Goal: Task Accomplishment & Management: Use online tool/utility

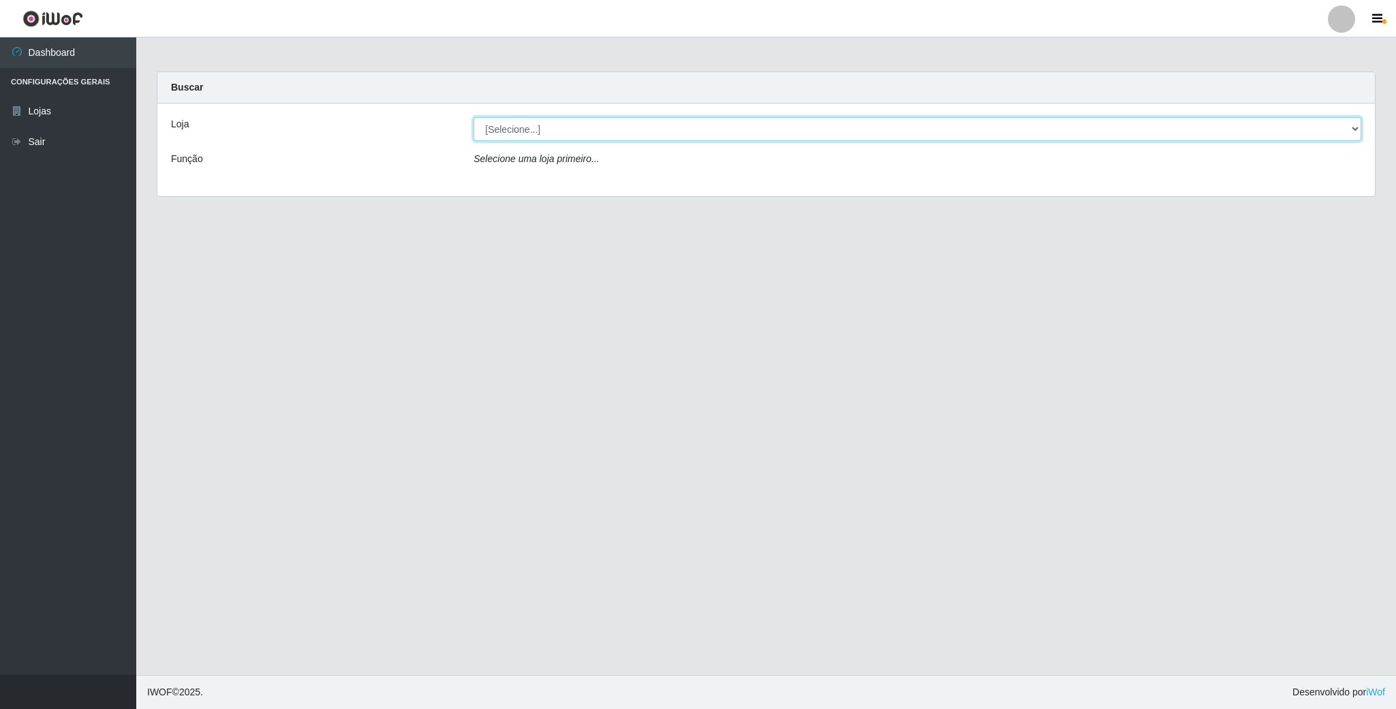
click at [1350, 121] on select "[Selecione...] SuperFácil Atacado - Emaús" at bounding box center [918, 129] width 888 height 24
select select "407"
click at [474, 117] on select "[Selecione...] SuperFácil Atacado - Emaús" at bounding box center [918, 129] width 888 height 24
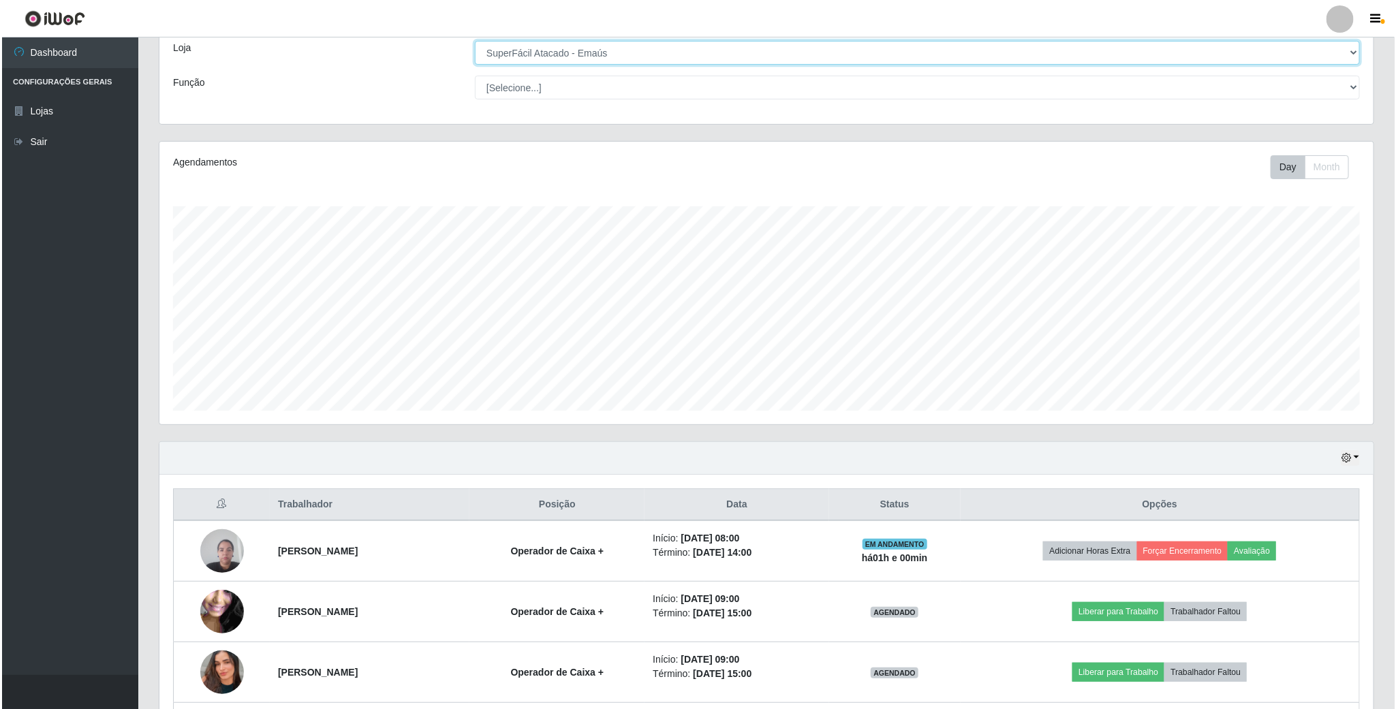
scroll to position [204, 0]
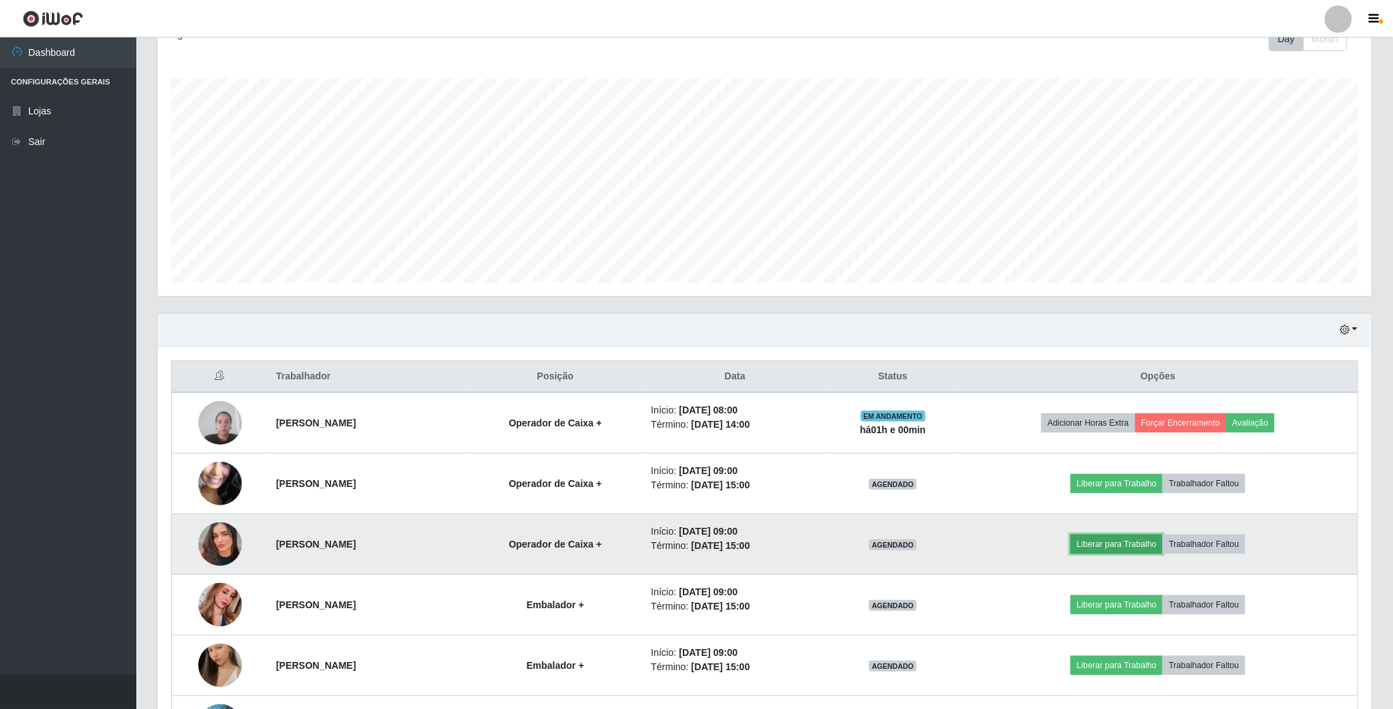
click at [1110, 551] on button "Liberar para Trabalho" at bounding box center [1116, 544] width 92 height 19
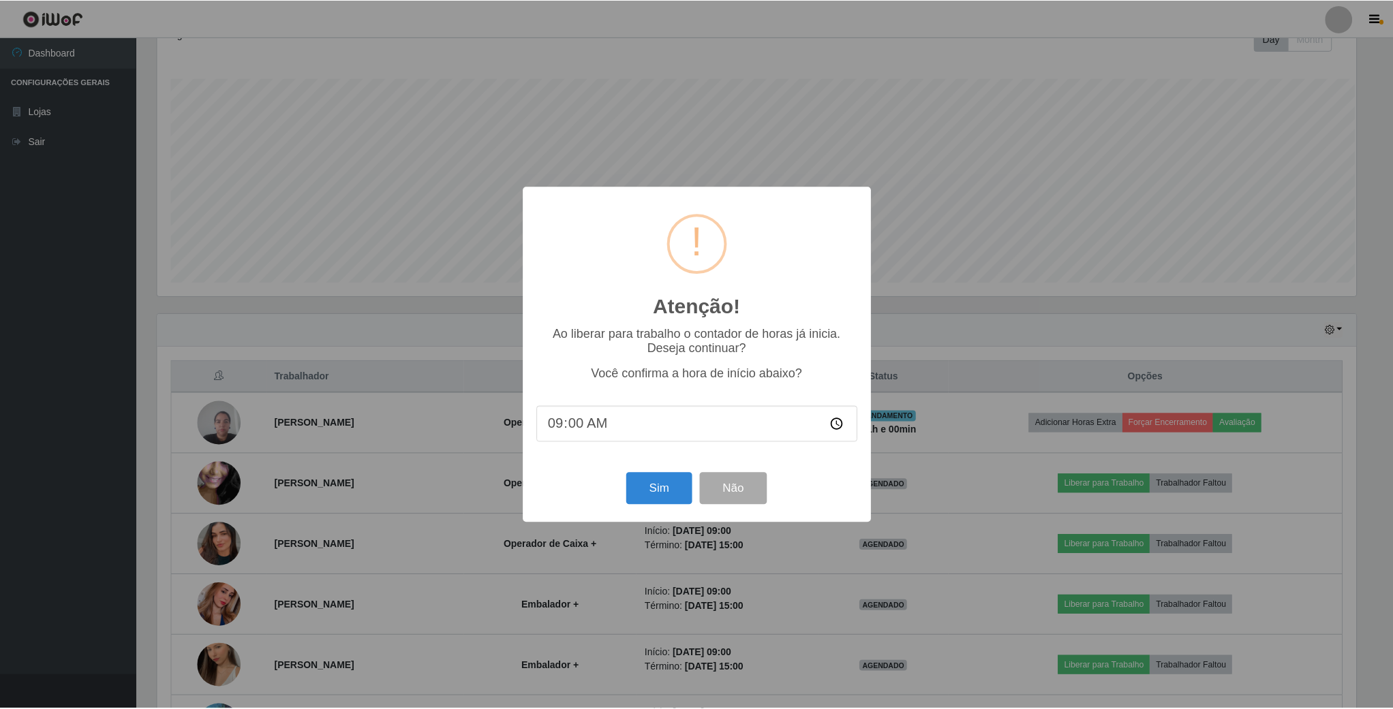
scroll to position [284, 1202]
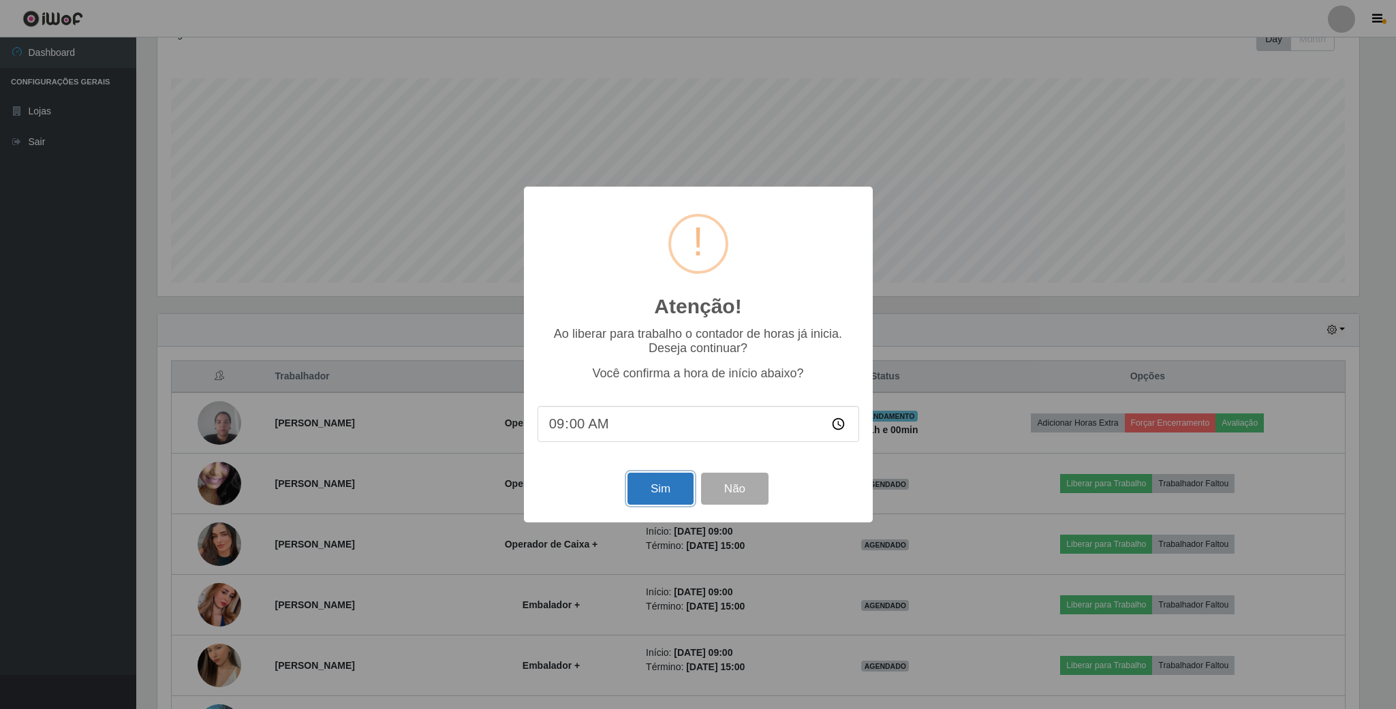
click at [665, 489] on button "Sim" at bounding box center [661, 489] width 66 height 32
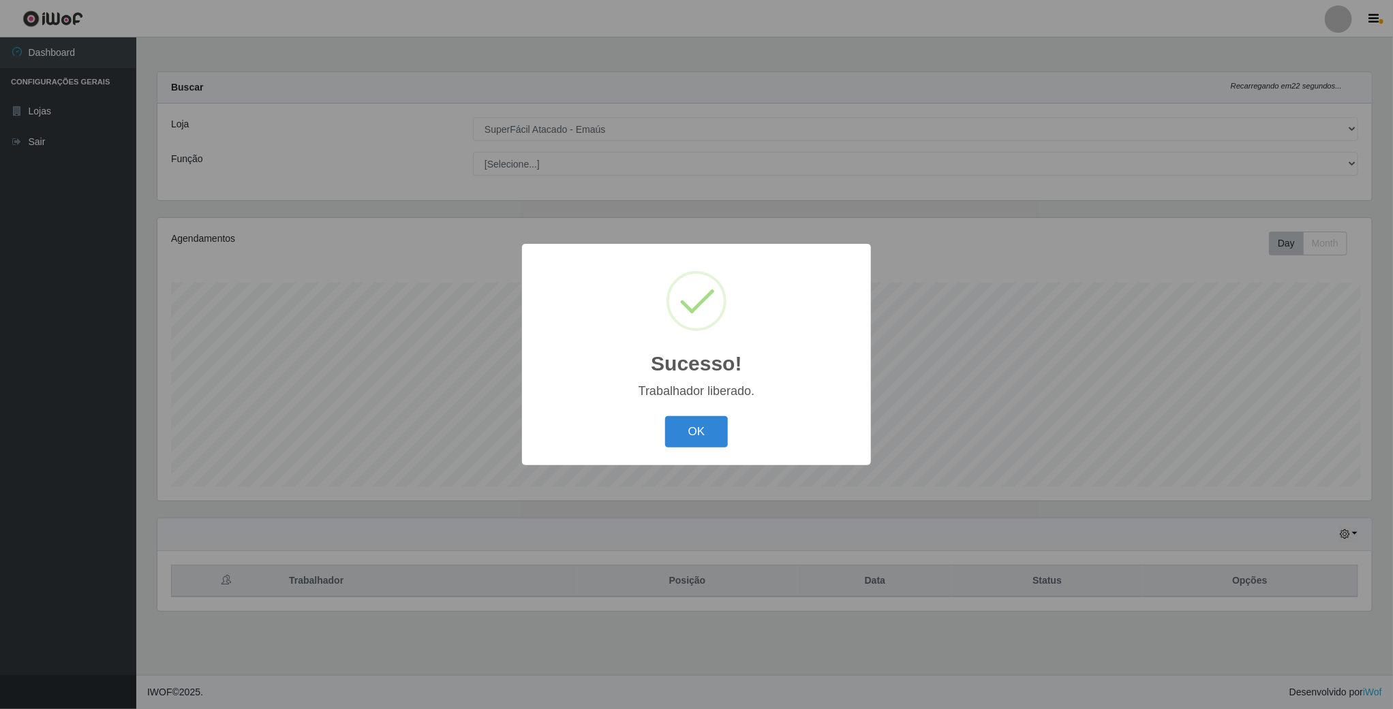
scroll to position [284, 1216]
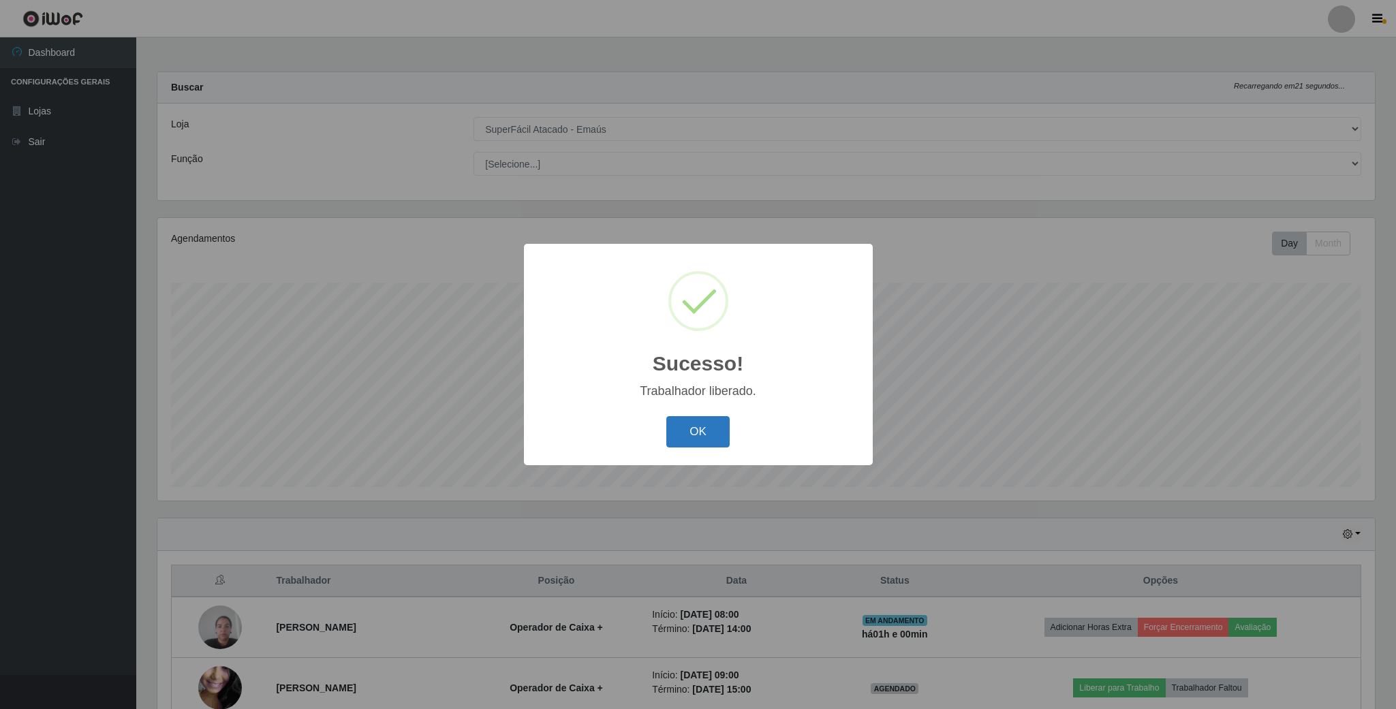
click at [694, 427] on button "OK" at bounding box center [697, 432] width 63 height 32
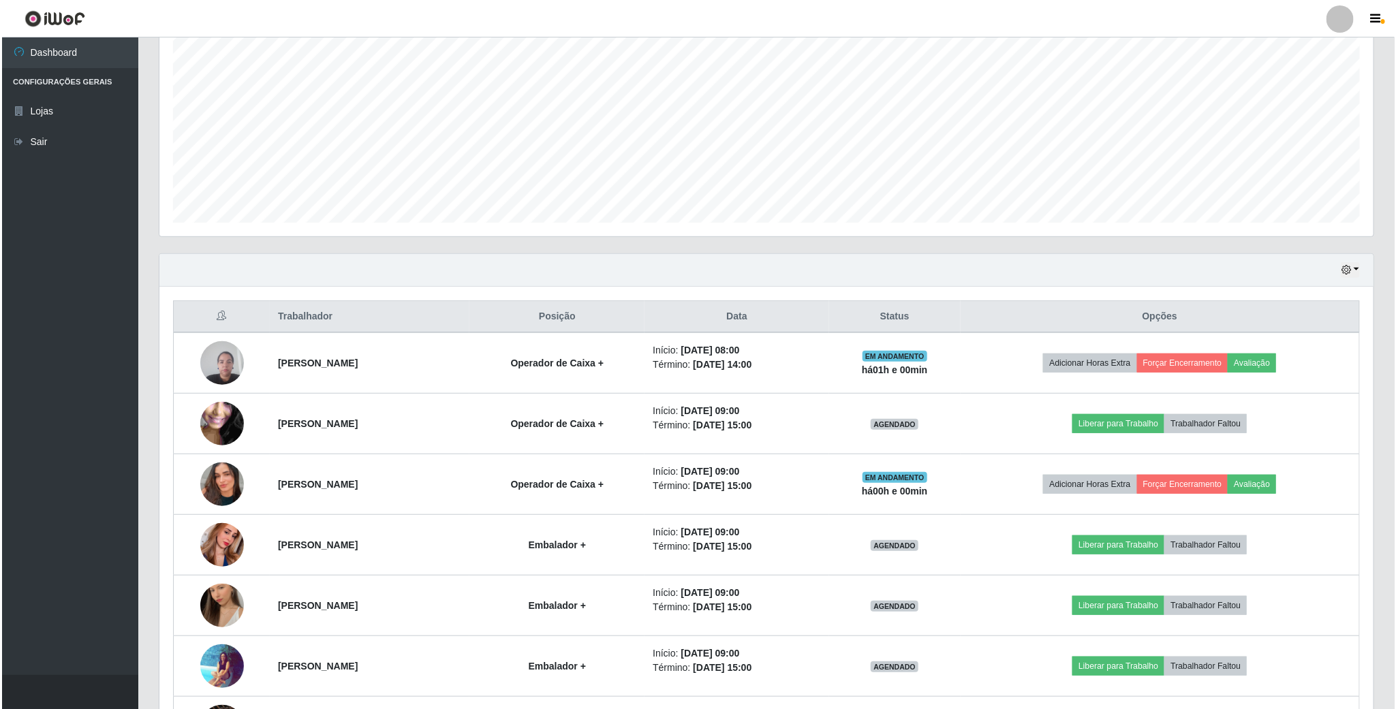
scroll to position [307, 0]
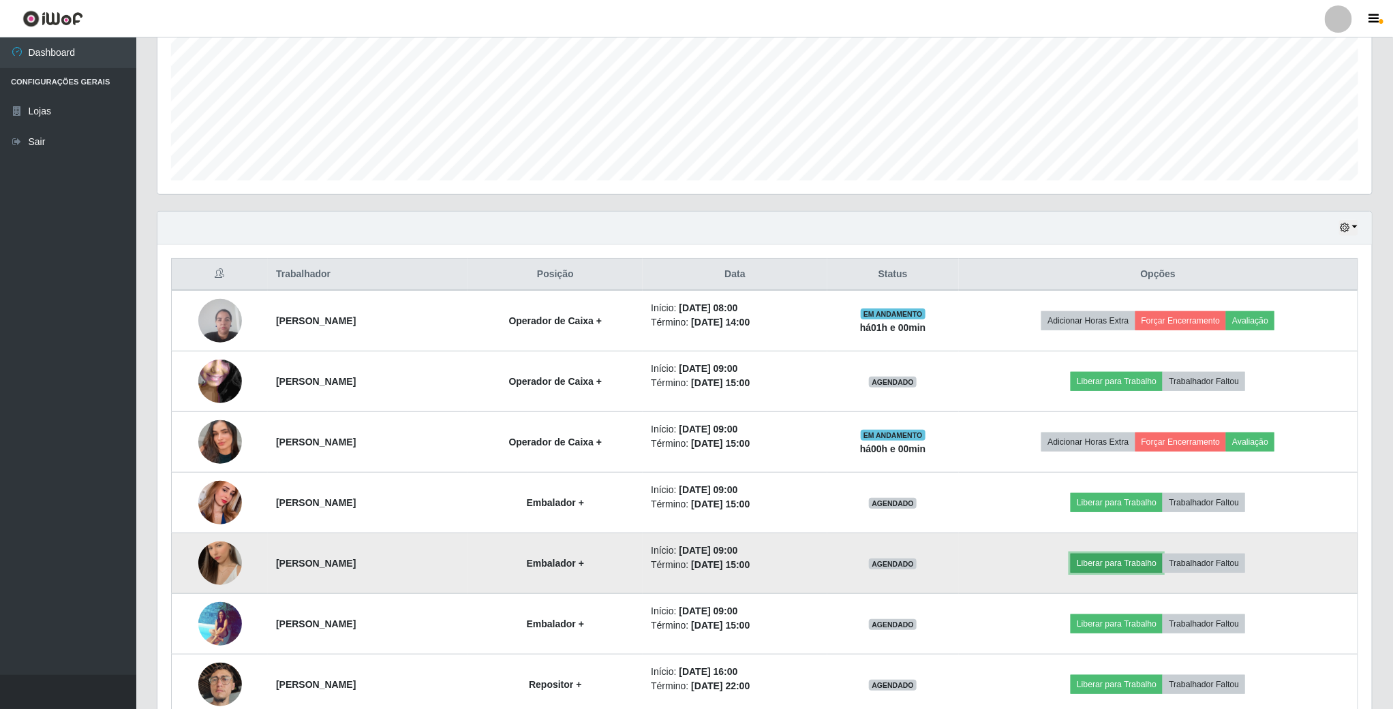
click at [1119, 563] on button "Liberar para Trabalho" at bounding box center [1116, 563] width 92 height 19
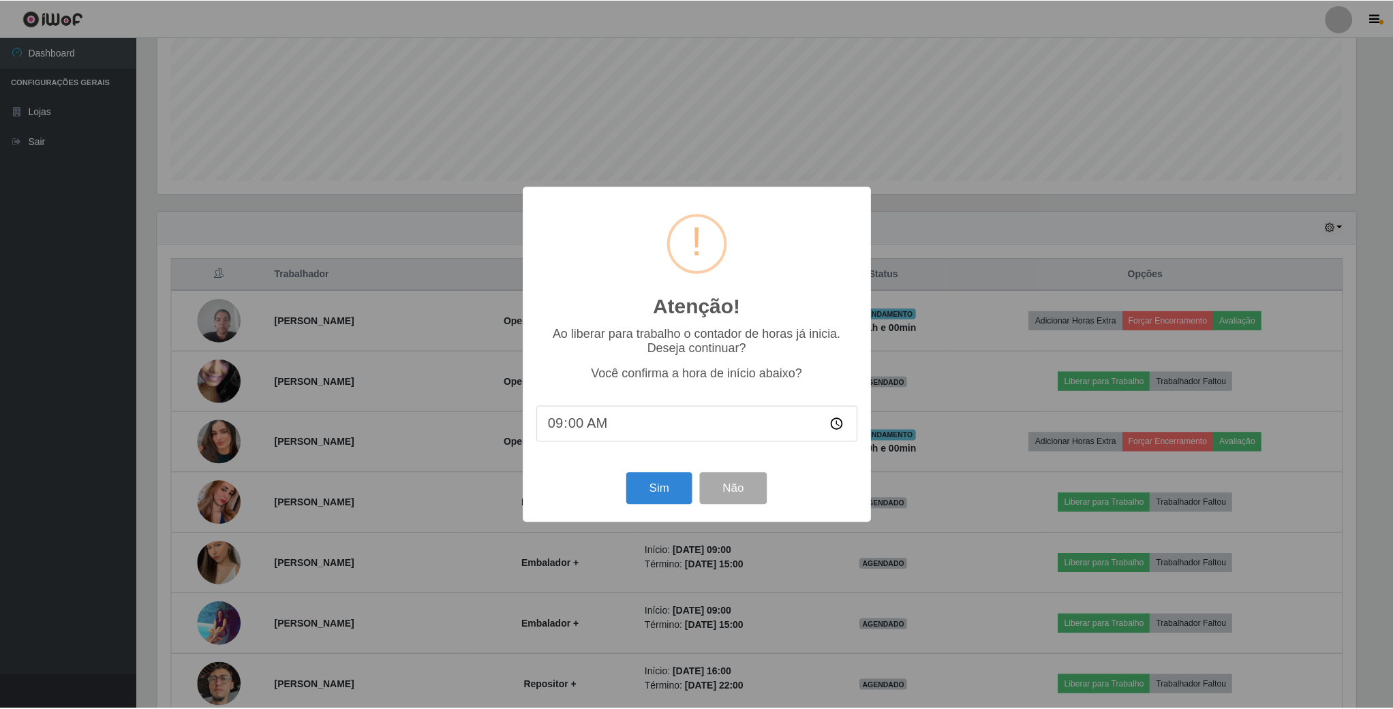
scroll to position [284, 1202]
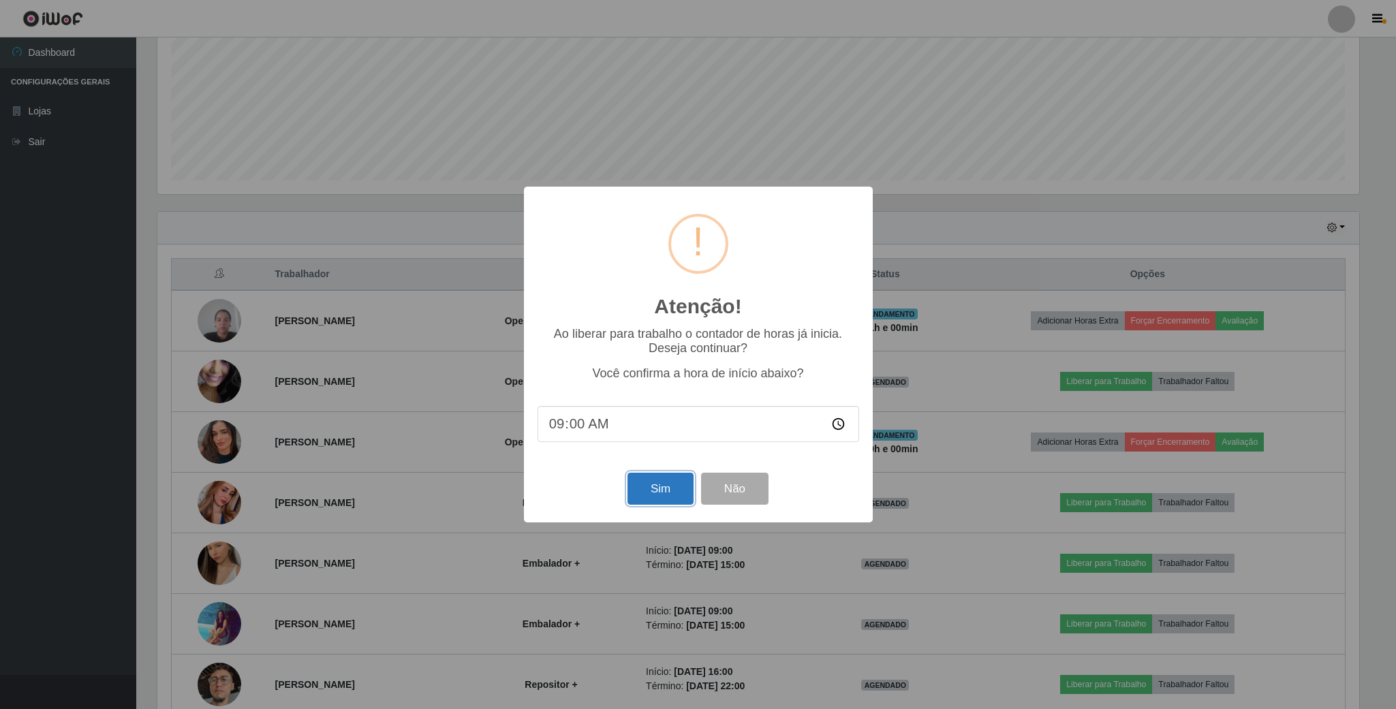
click at [658, 484] on button "Sim" at bounding box center [661, 489] width 66 height 32
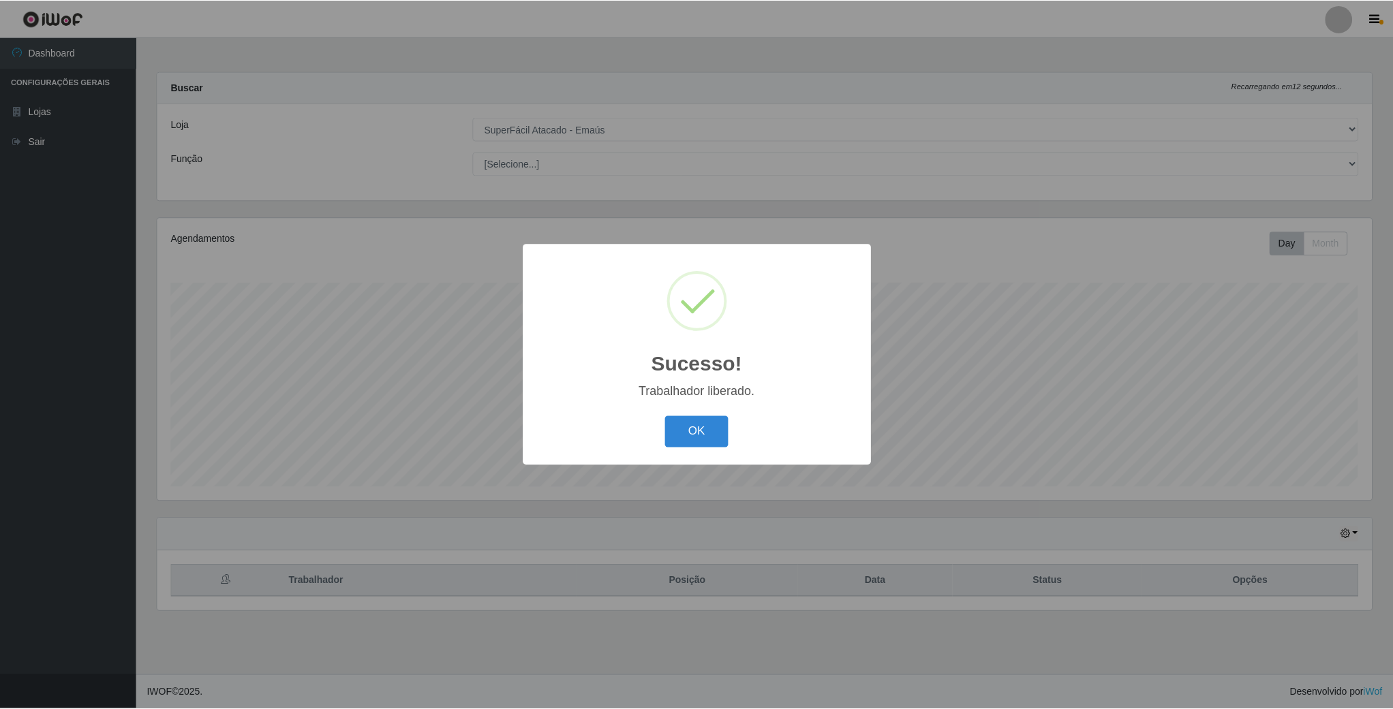
scroll to position [284, 1216]
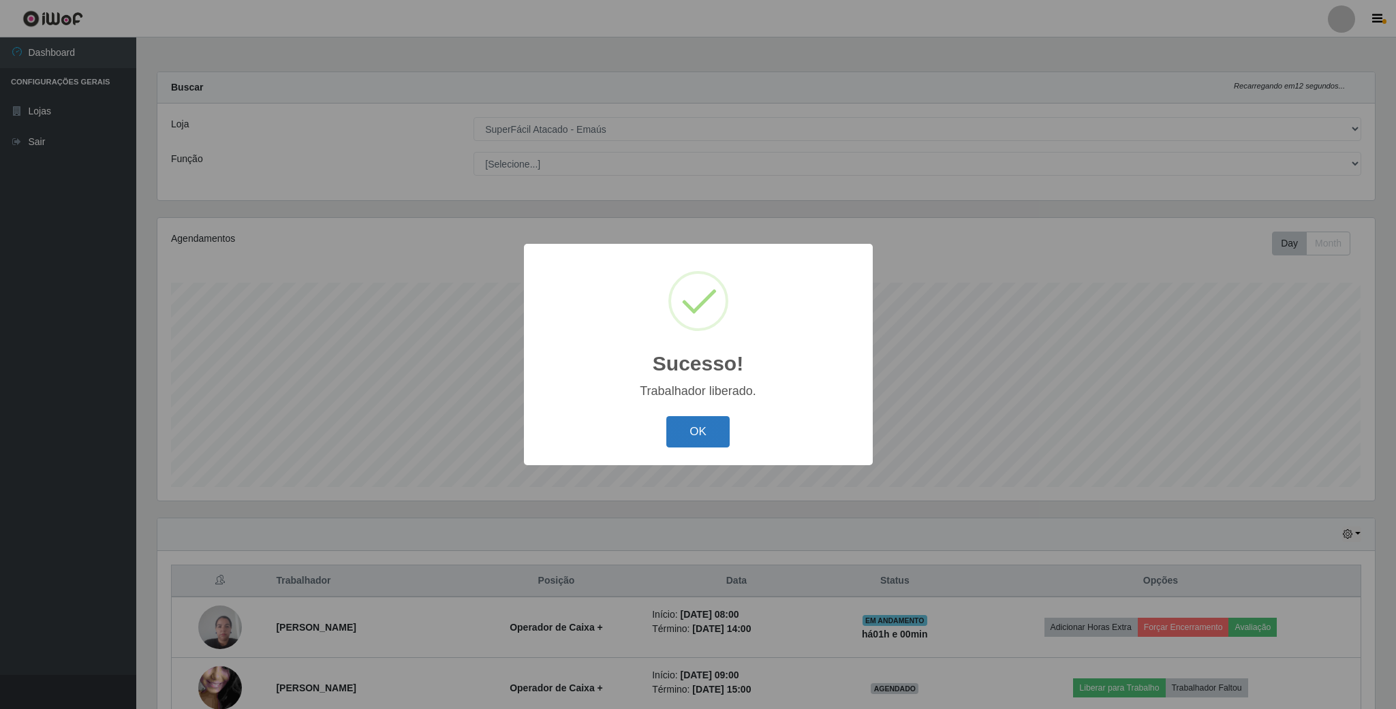
click at [722, 434] on button "OK" at bounding box center [697, 432] width 63 height 32
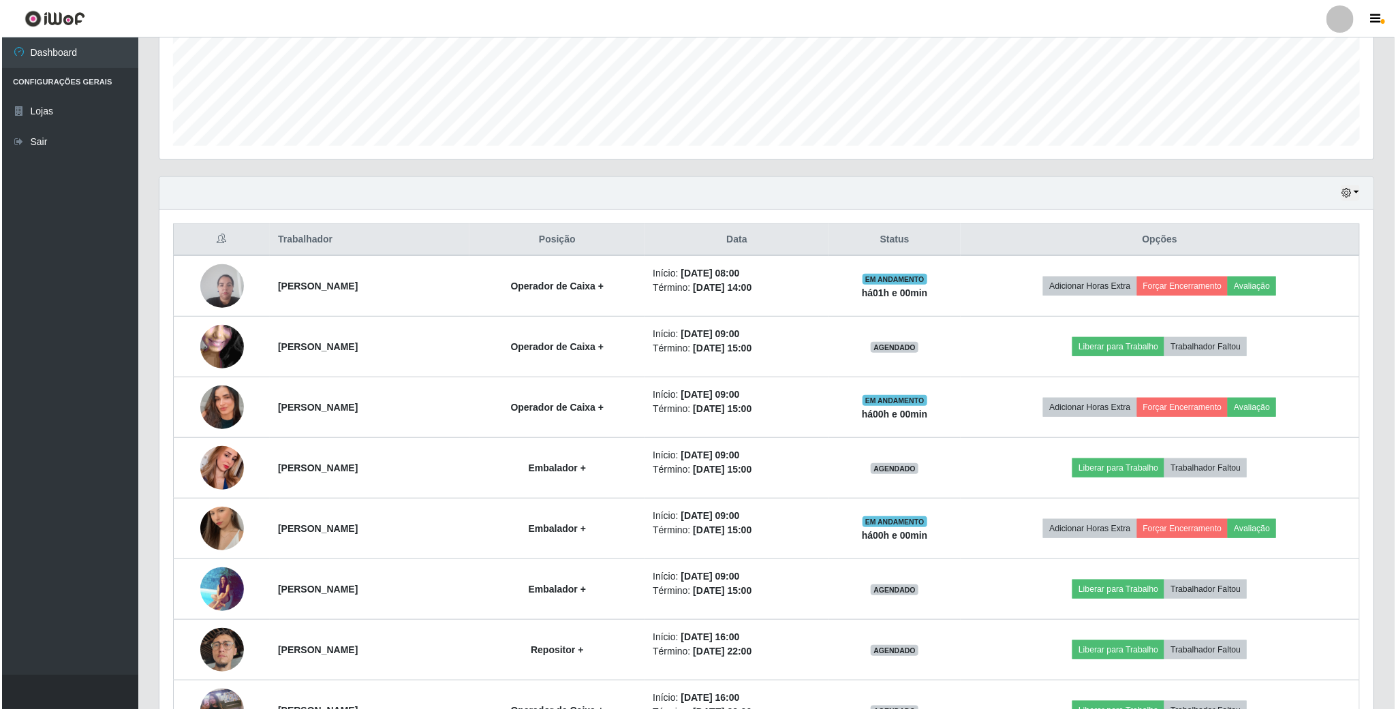
scroll to position [409, 0]
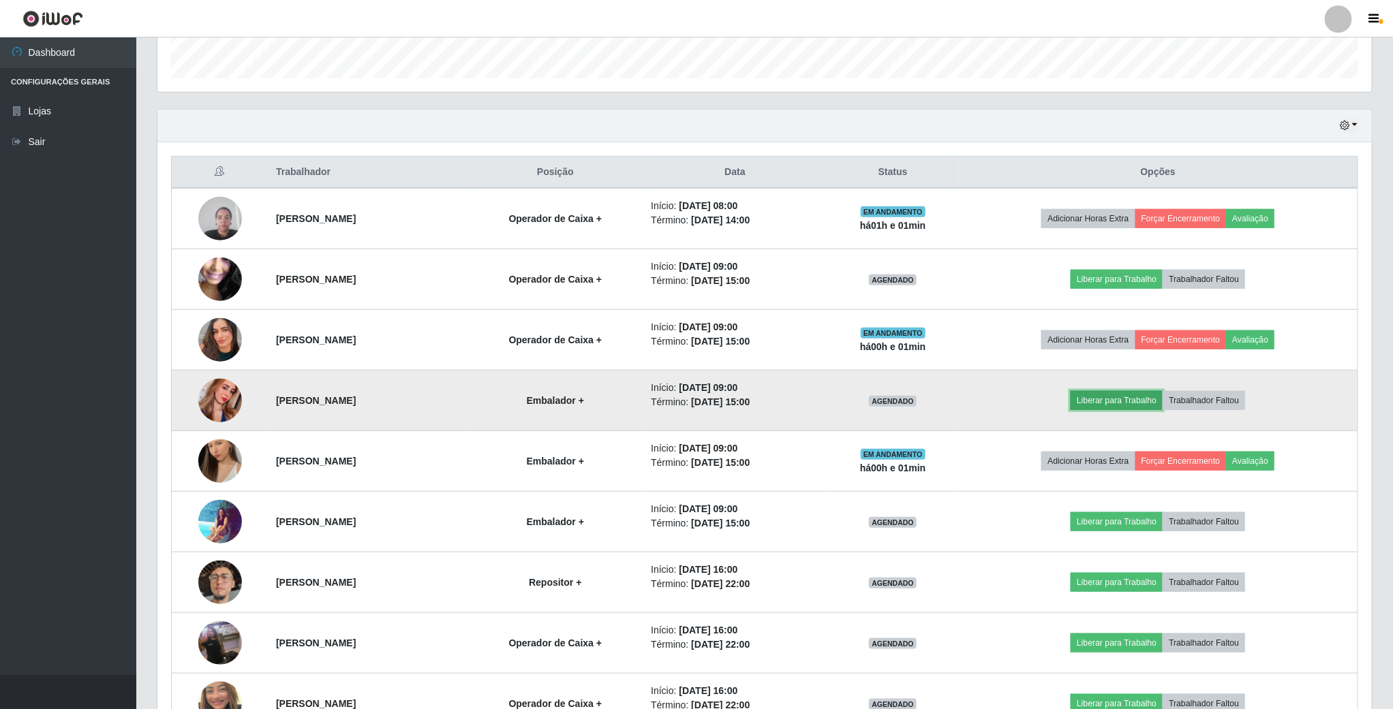
click at [1125, 410] on button "Liberar para Trabalho" at bounding box center [1116, 400] width 92 height 19
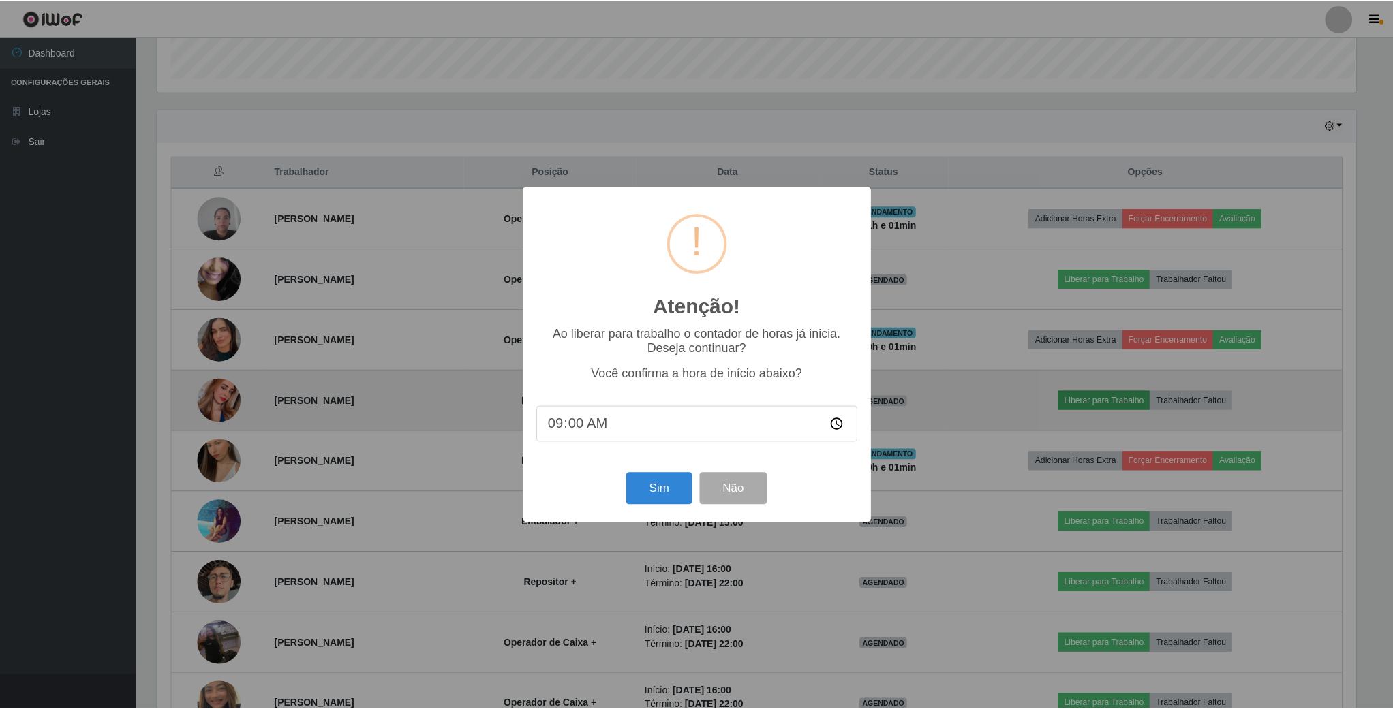
scroll to position [284, 1202]
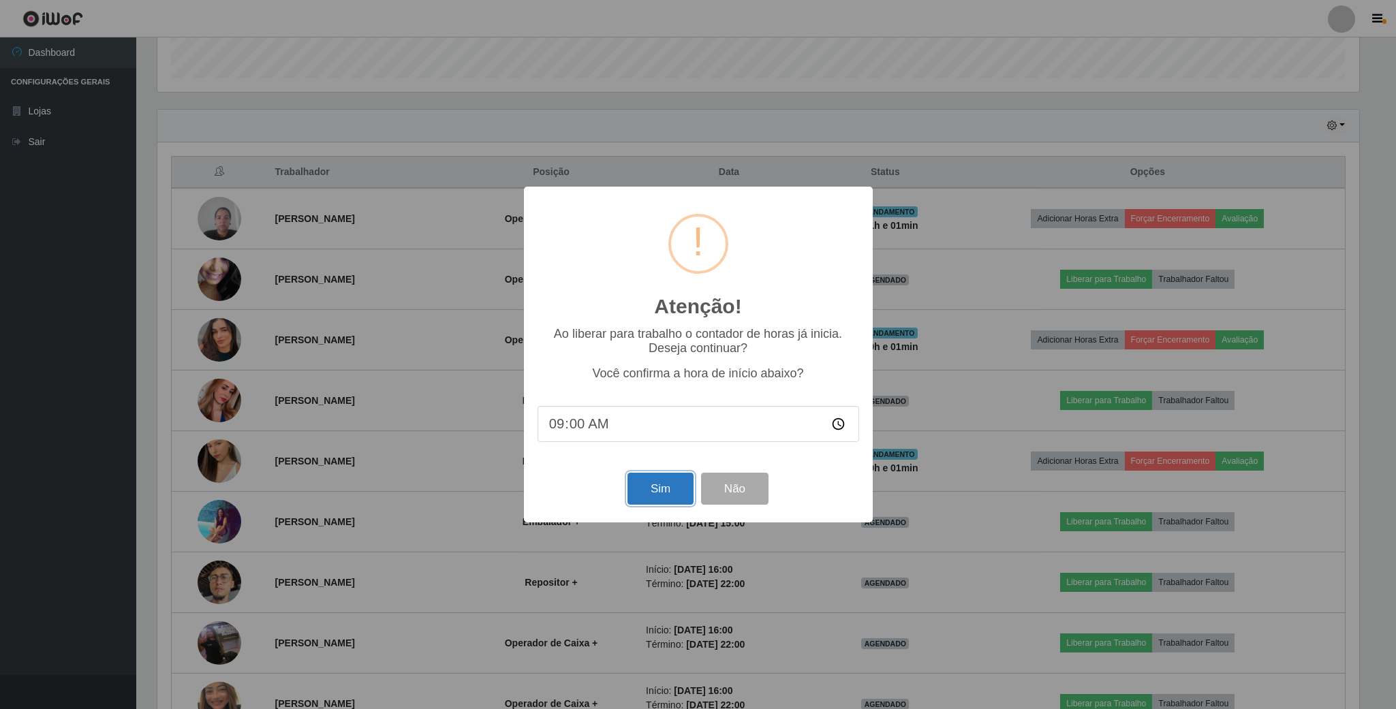
click at [667, 491] on button "Sim" at bounding box center [661, 489] width 66 height 32
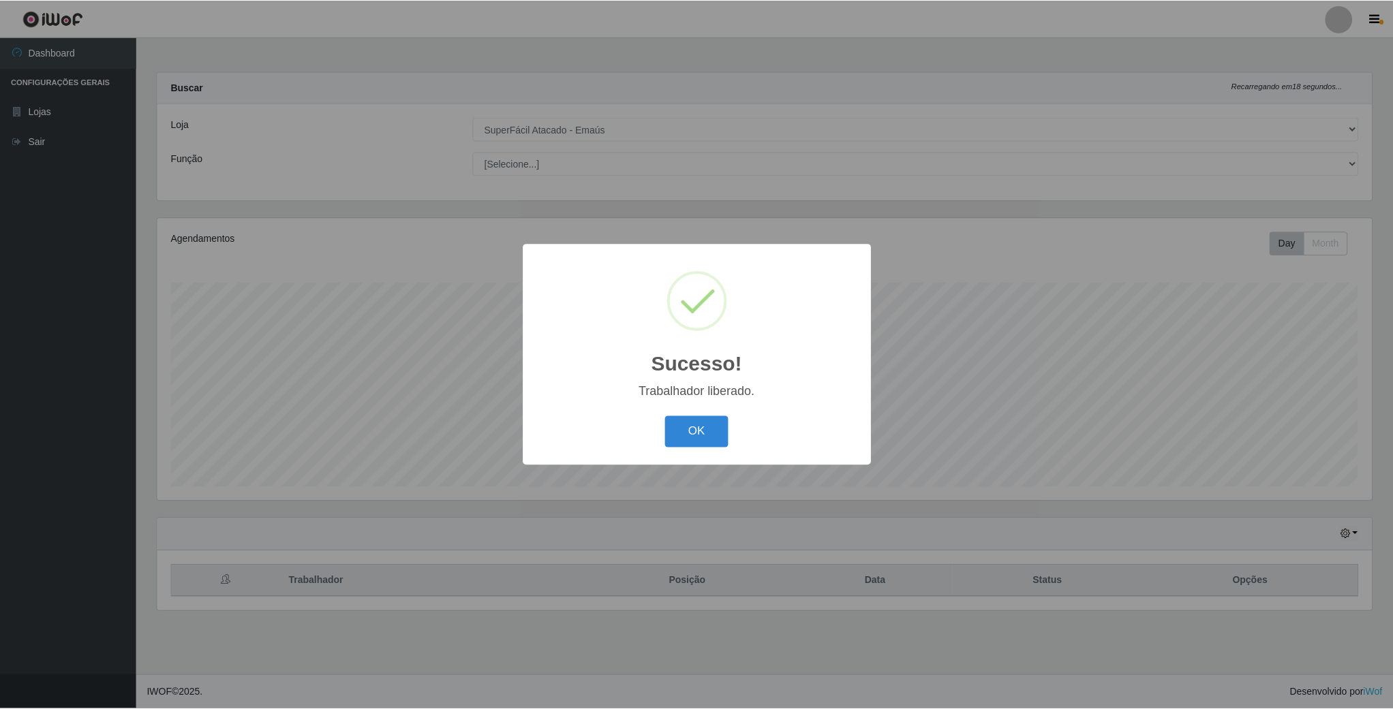
scroll to position [284, 1216]
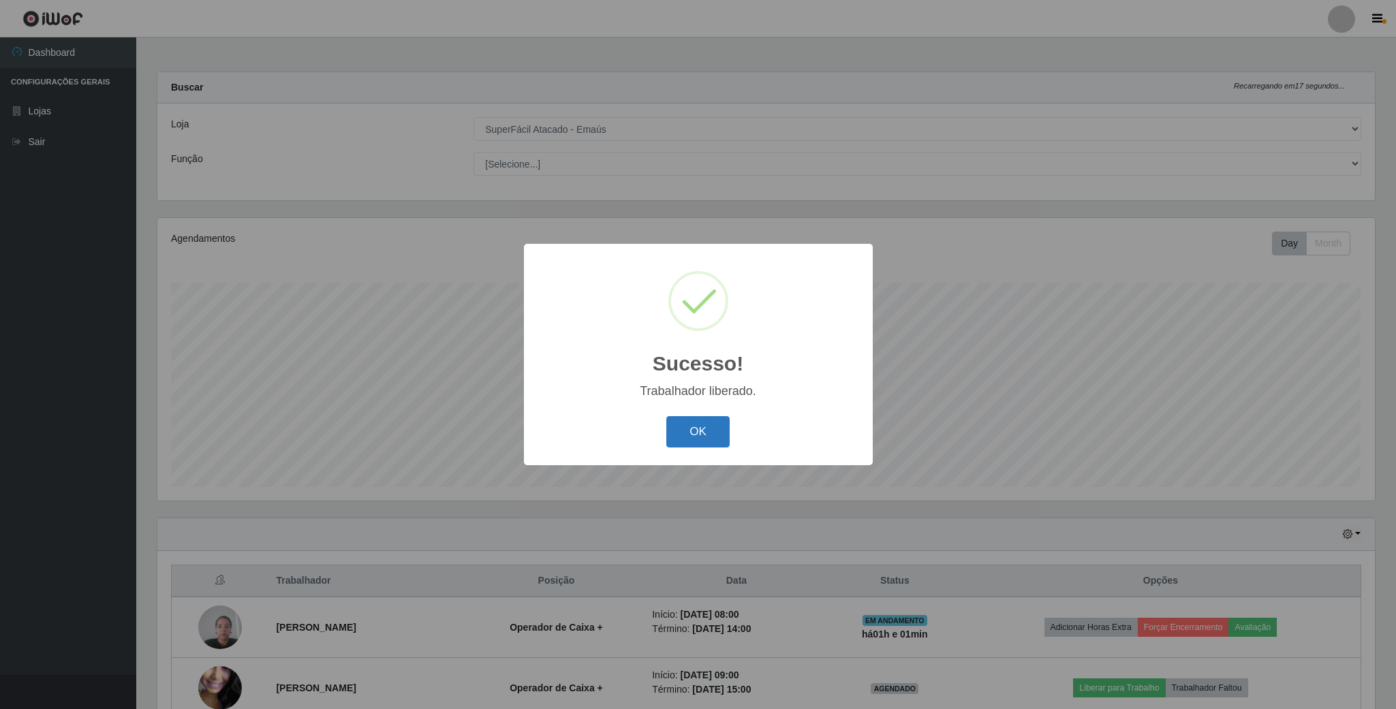
click at [689, 438] on button "OK" at bounding box center [697, 432] width 63 height 32
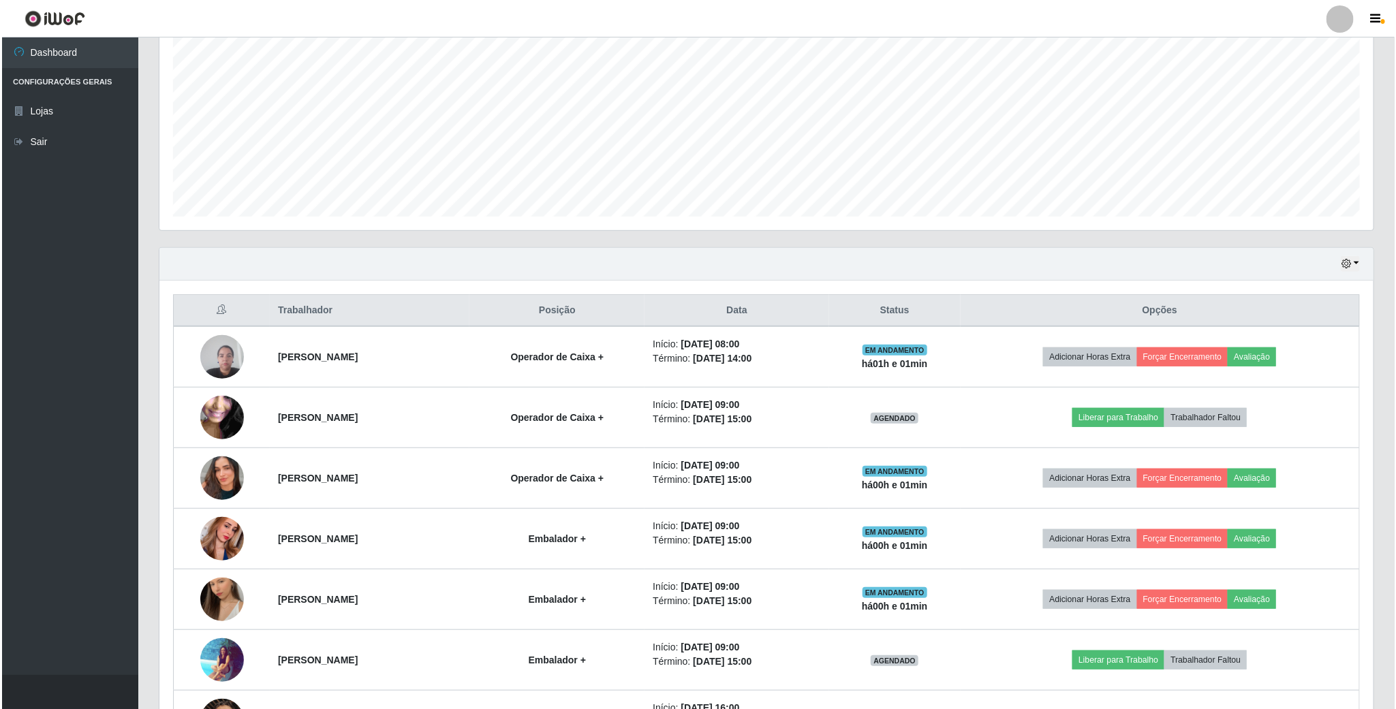
scroll to position [307, 0]
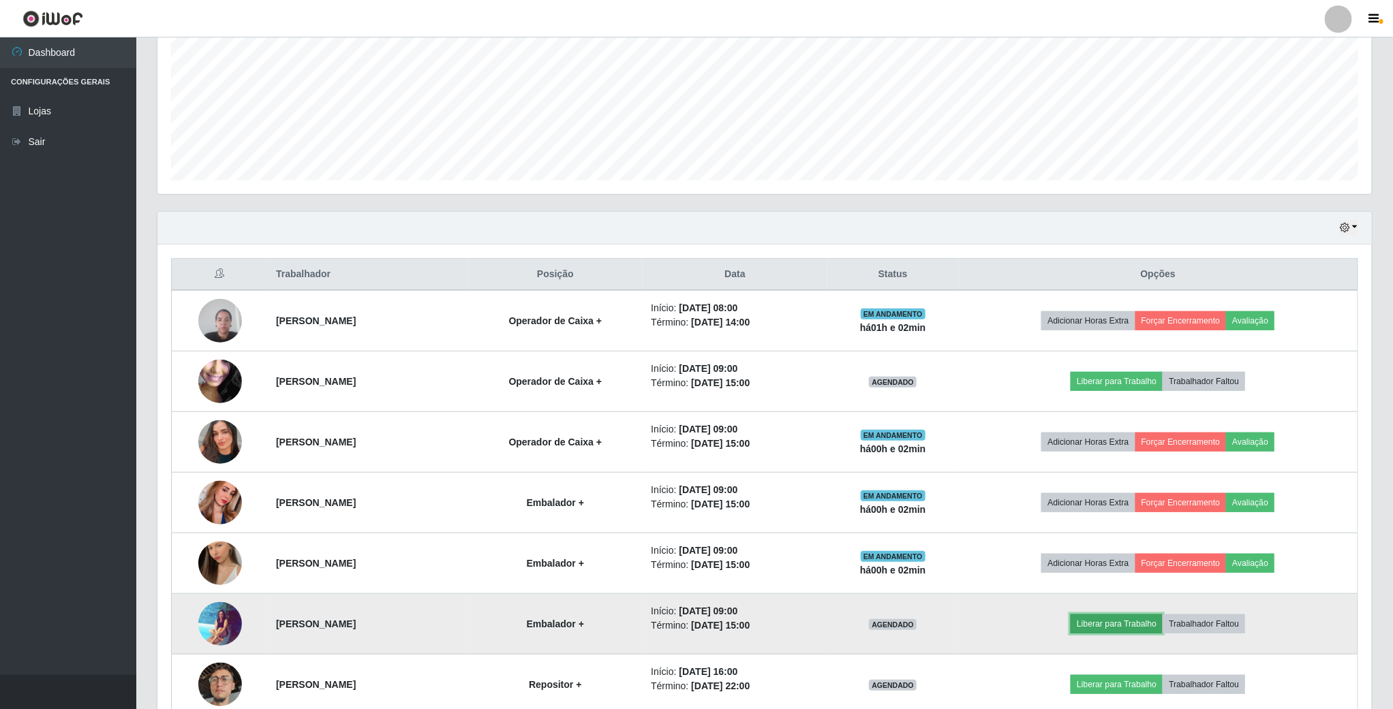
click at [1117, 626] on button "Liberar para Trabalho" at bounding box center [1116, 624] width 92 height 19
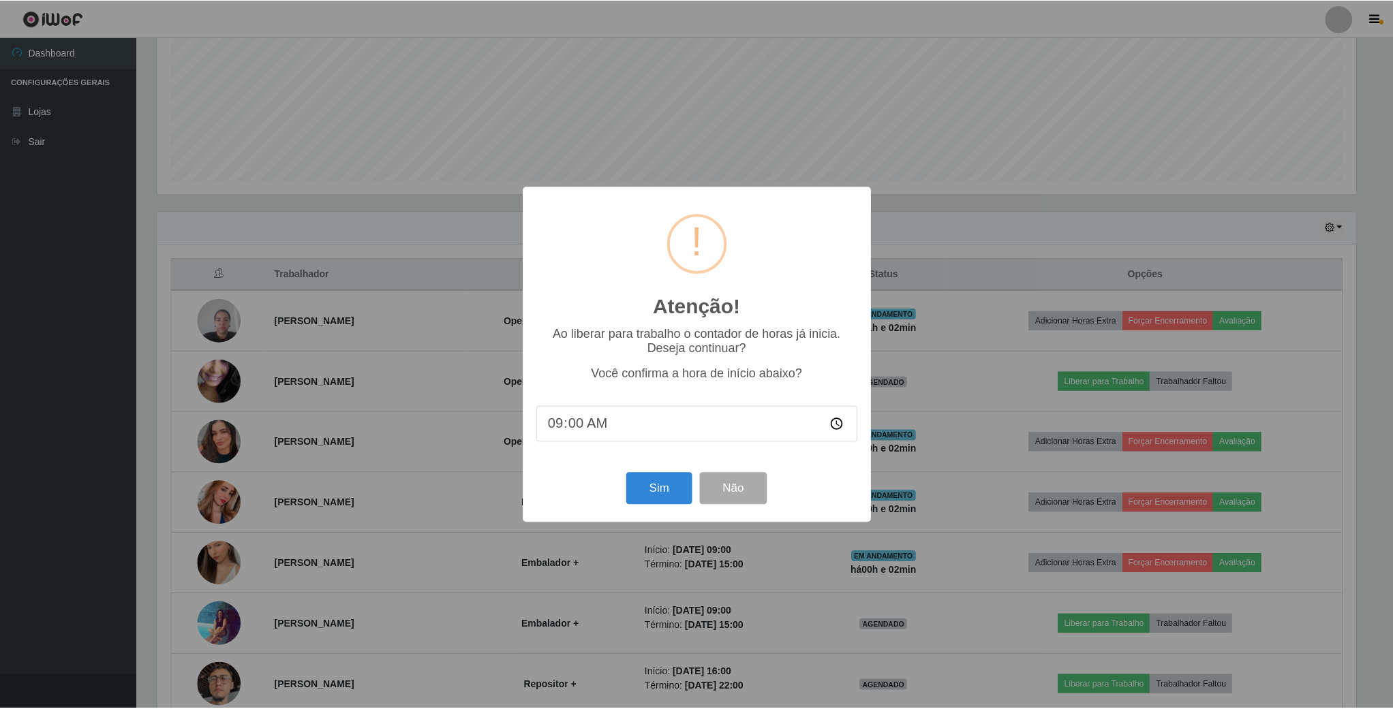
scroll to position [284, 1202]
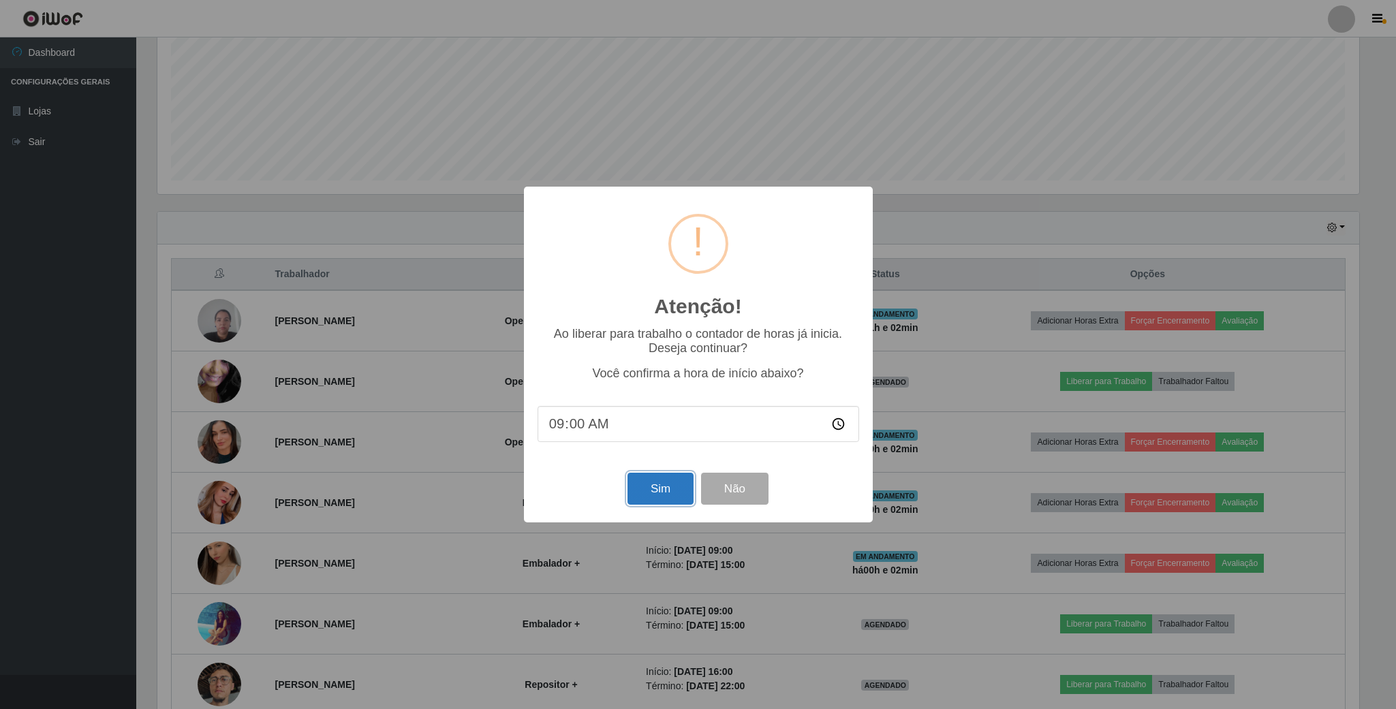
click at [669, 497] on button "Sim" at bounding box center [661, 489] width 66 height 32
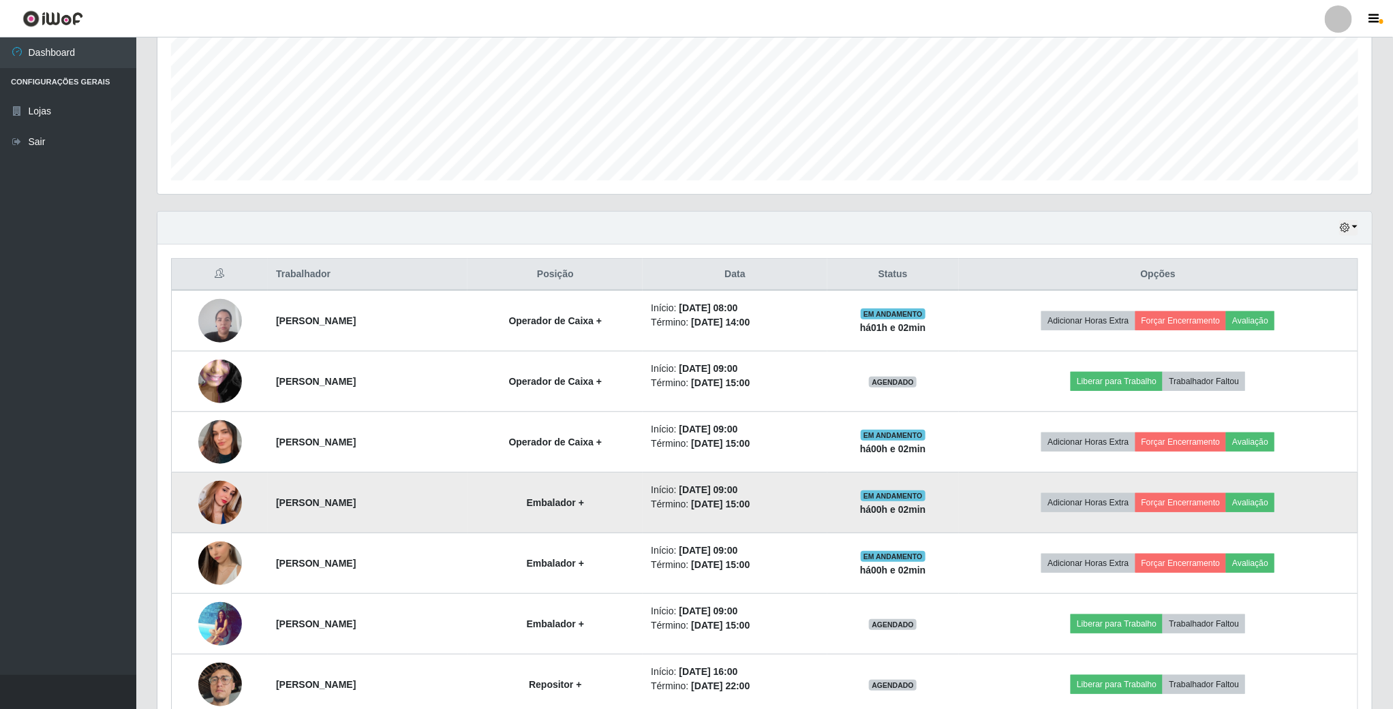
scroll to position [284, 1216]
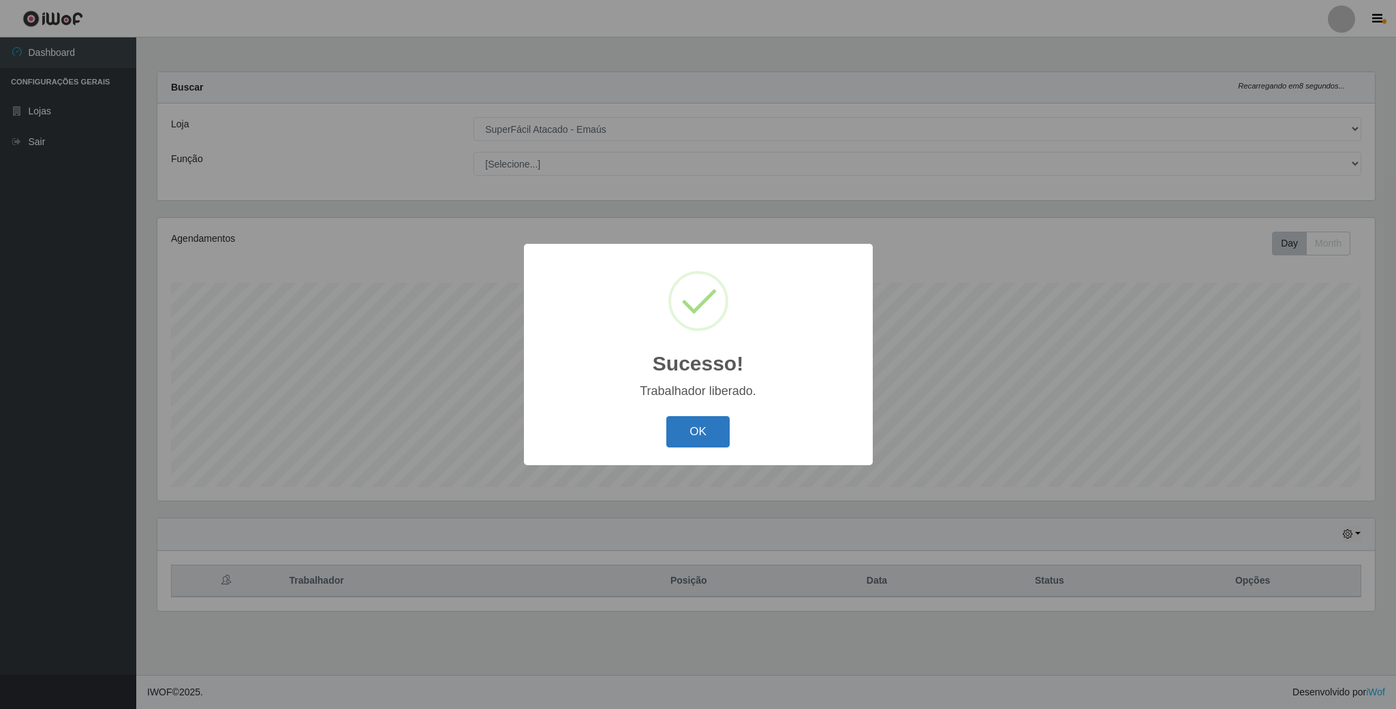
click at [697, 442] on button "OK" at bounding box center [697, 432] width 63 height 32
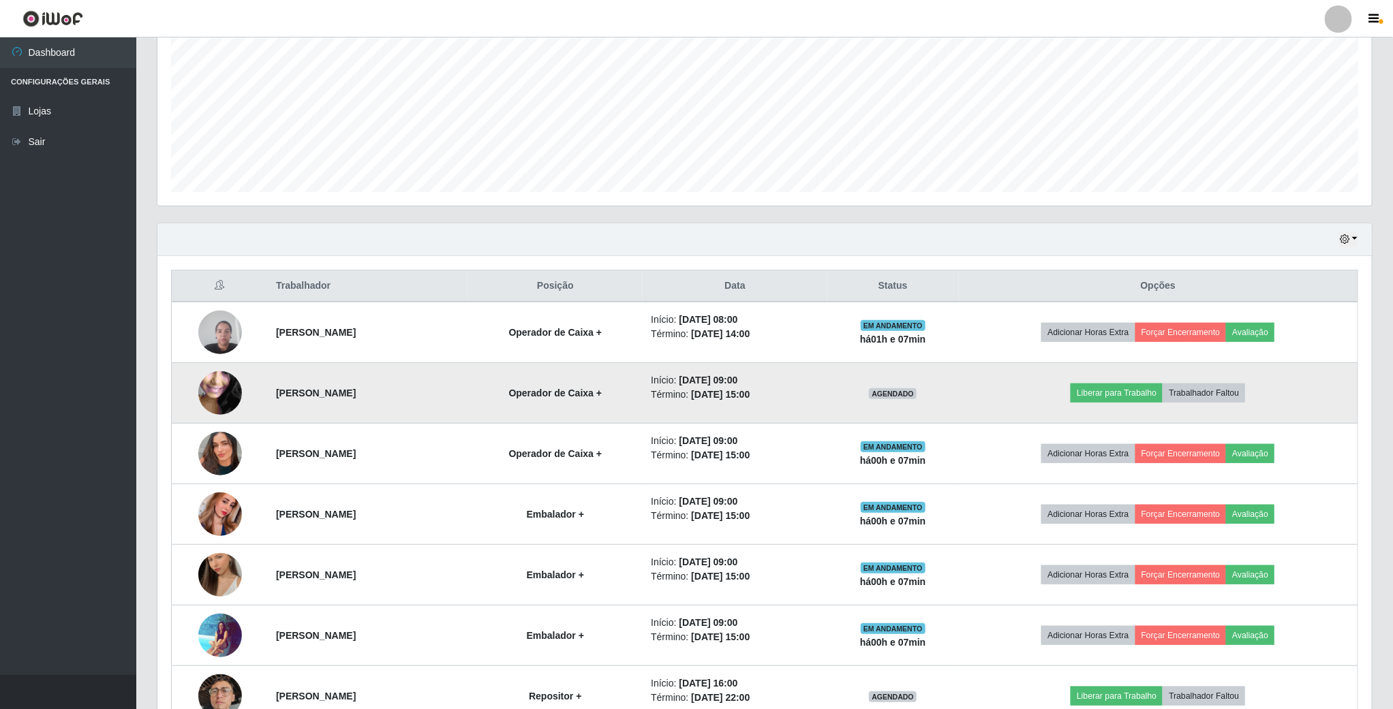
scroll to position [307, 0]
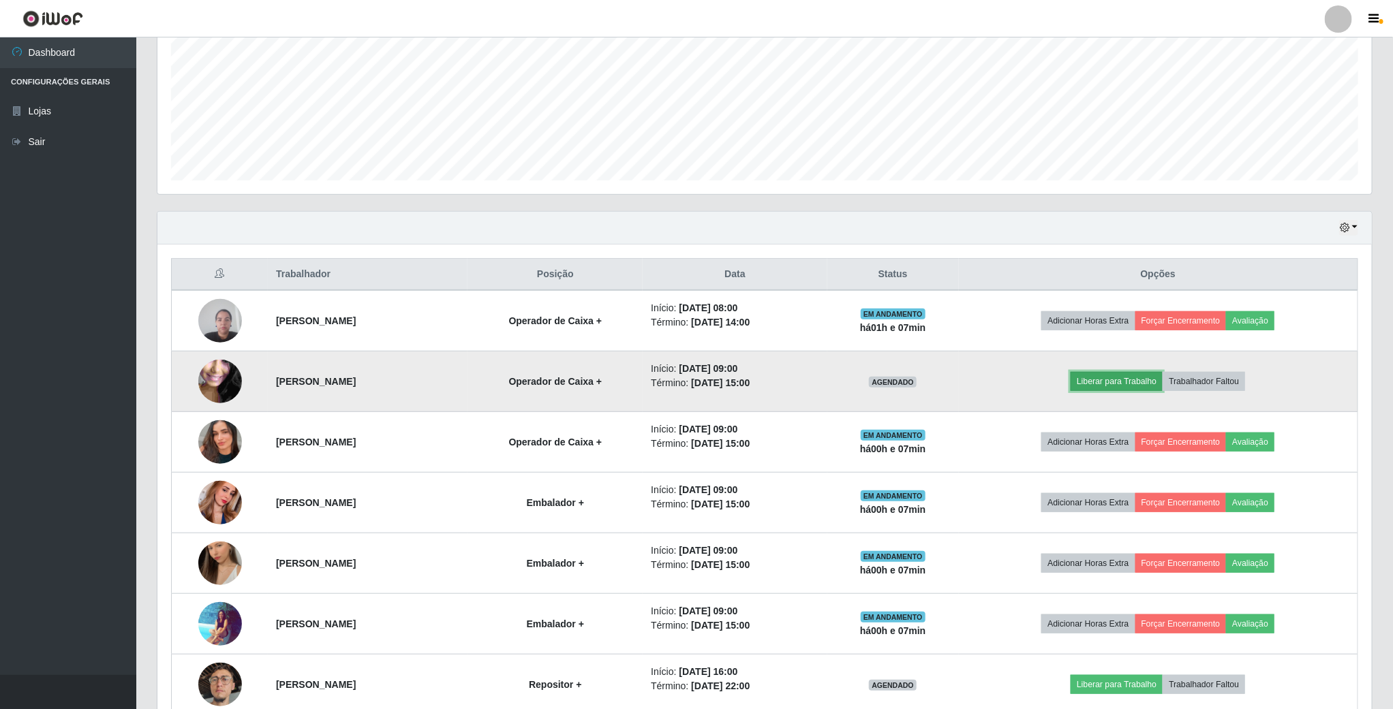
click at [1147, 389] on button "Liberar para Trabalho" at bounding box center [1116, 381] width 92 height 19
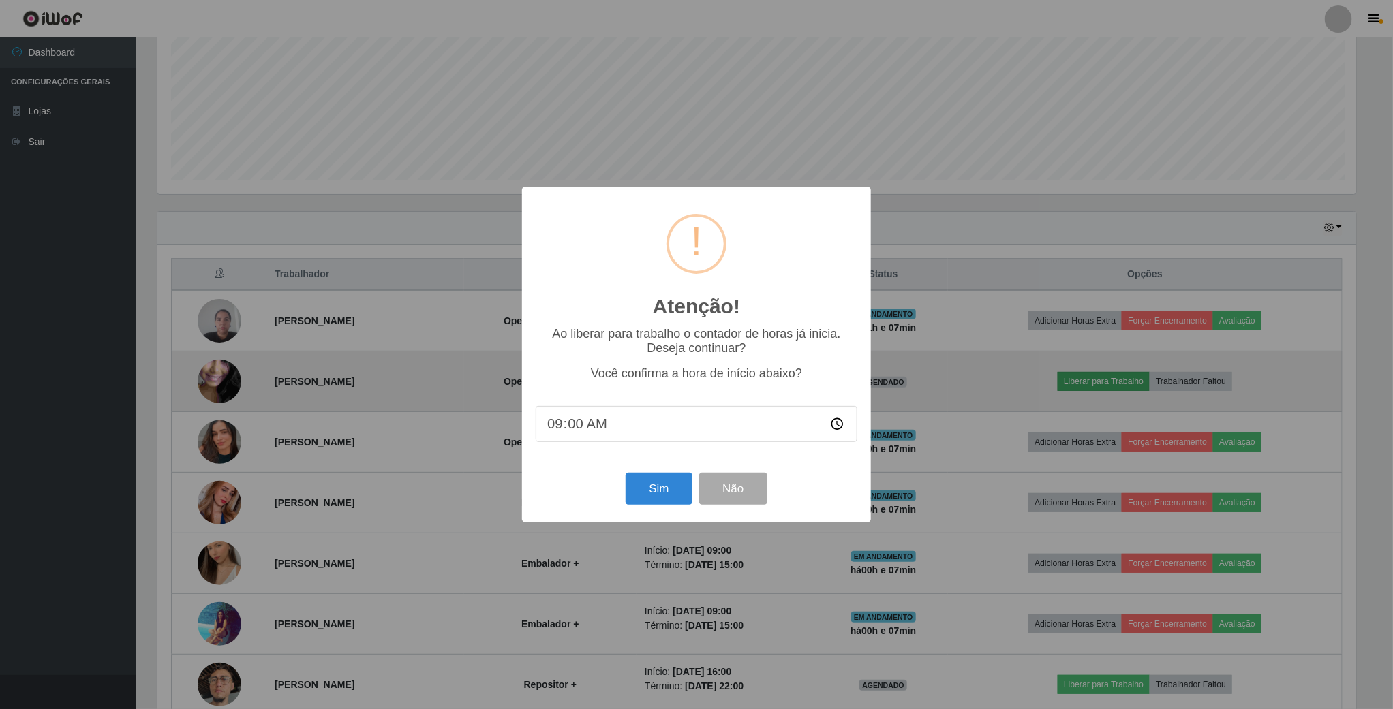
scroll to position [284, 1202]
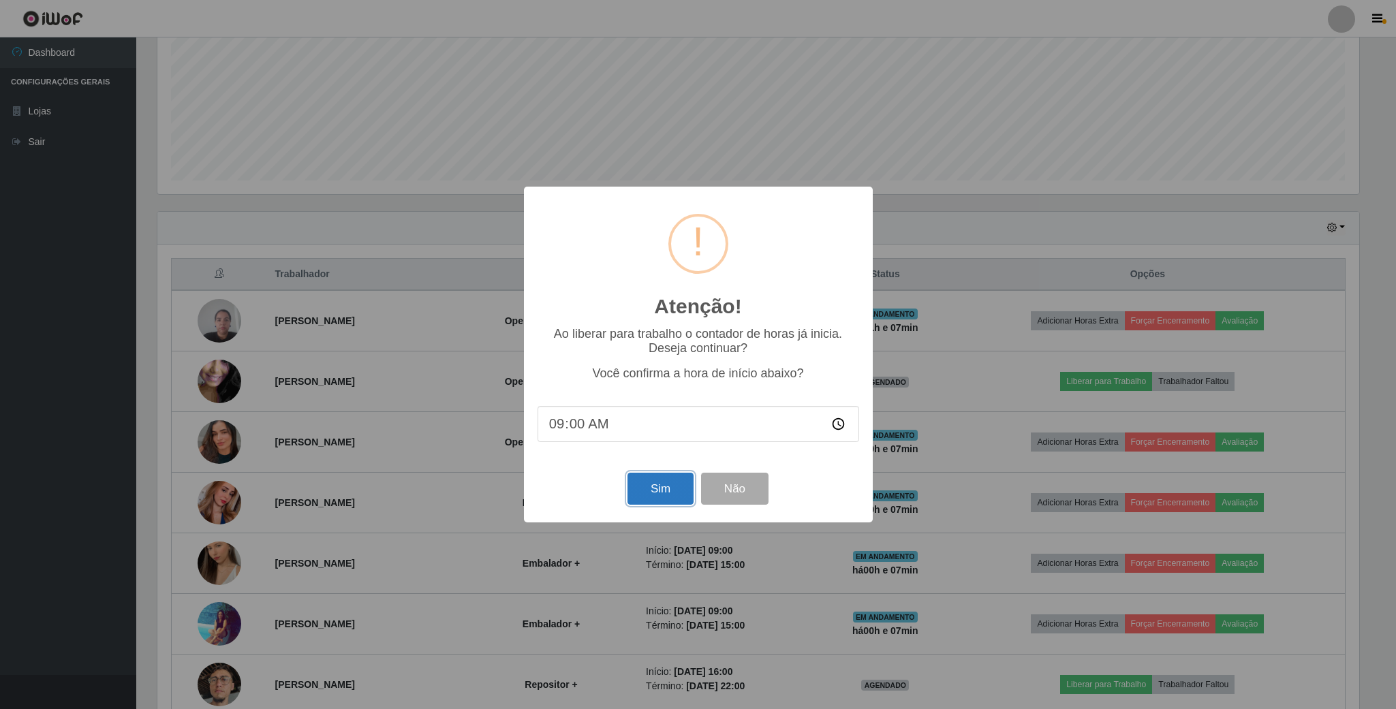
click at [659, 499] on button "Sim" at bounding box center [661, 489] width 66 height 32
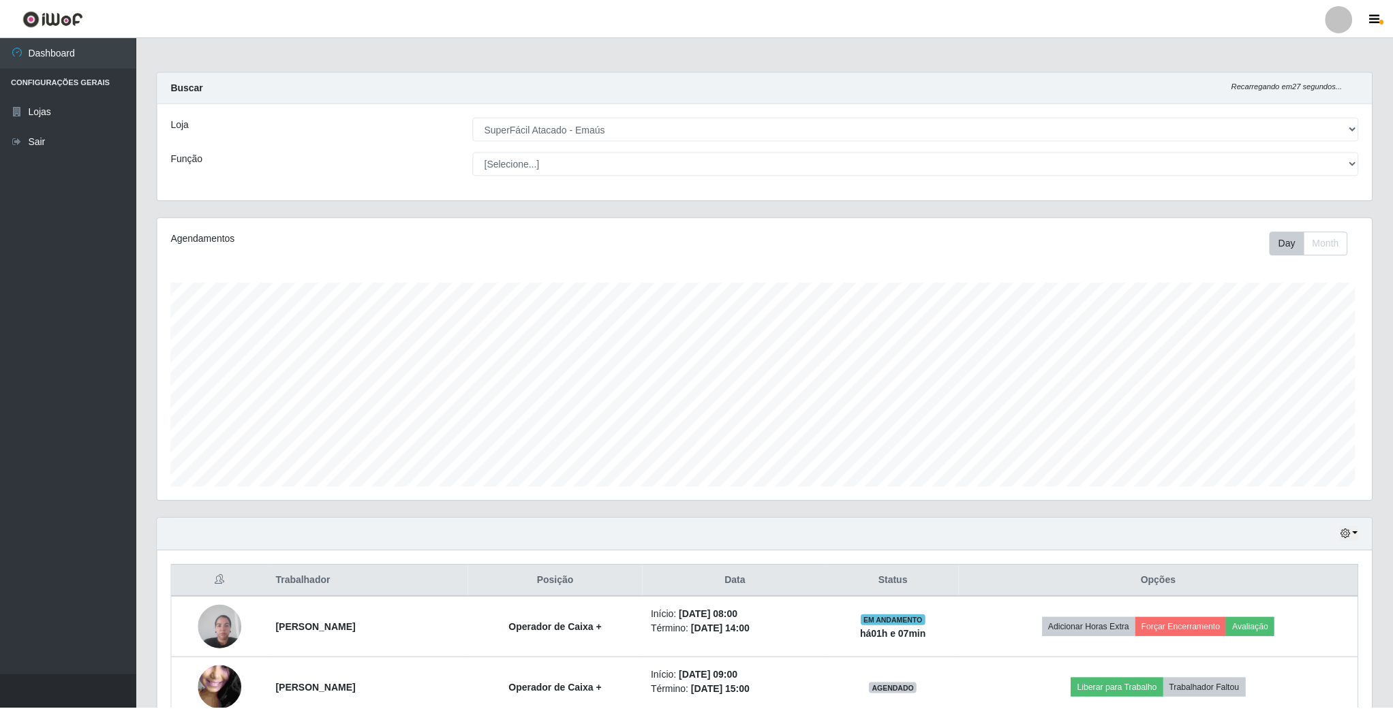
scroll to position [284, 1216]
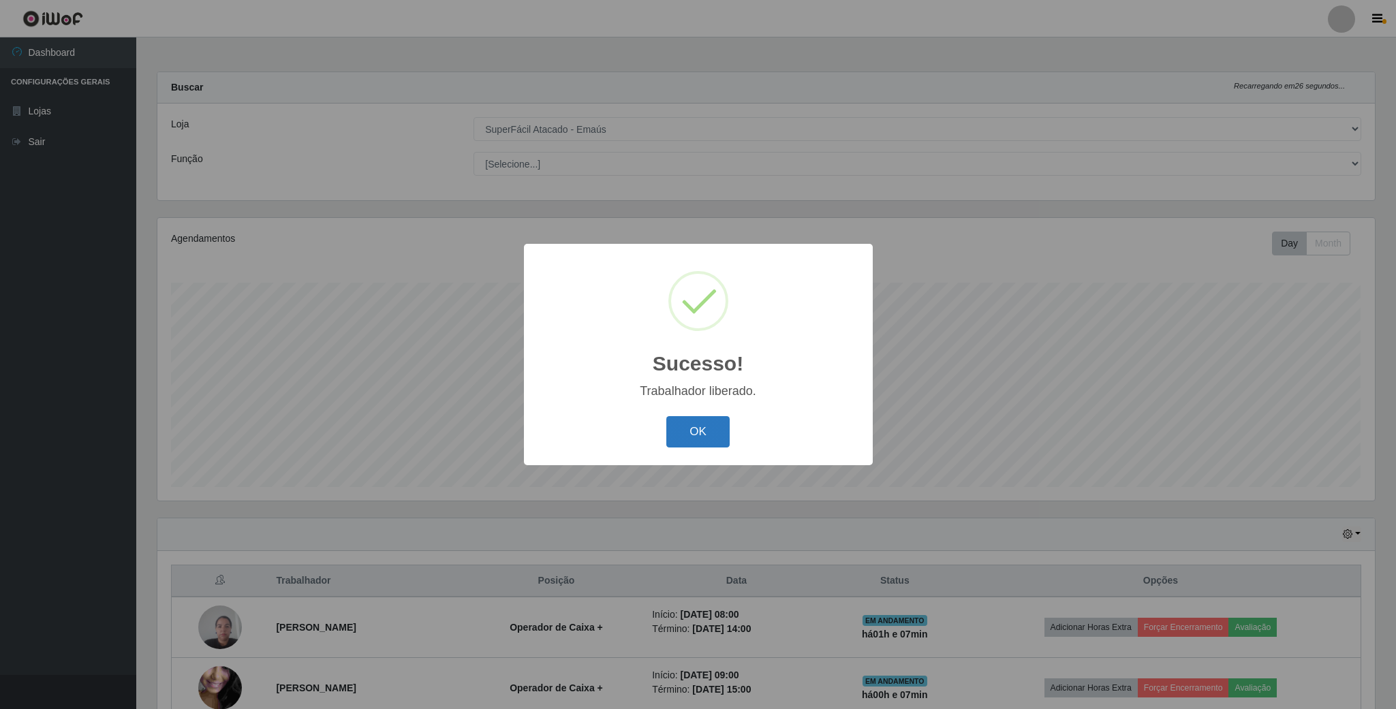
click at [688, 433] on button "OK" at bounding box center [697, 432] width 63 height 32
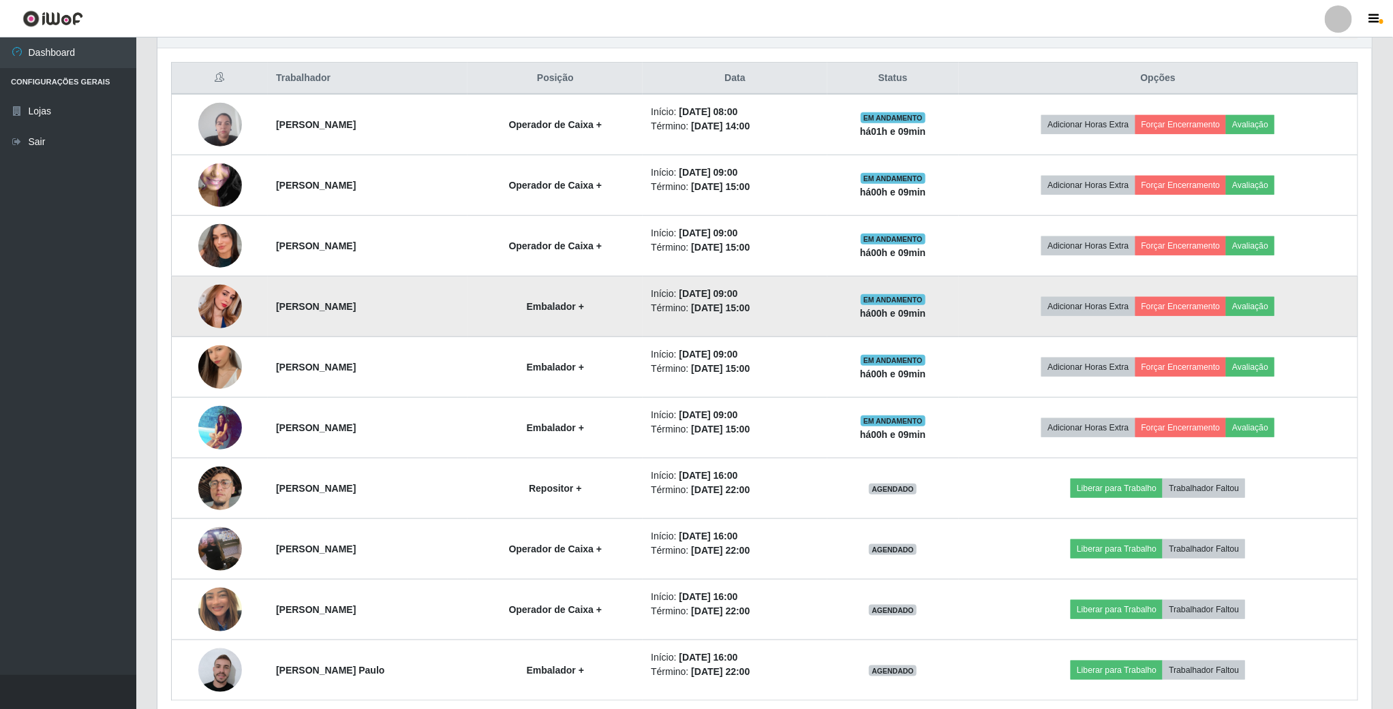
scroll to position [511, 0]
